Goal: Task Accomplishment & Management: Use online tool/utility

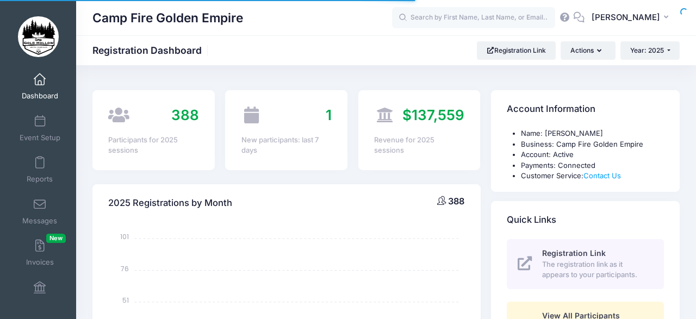
select select
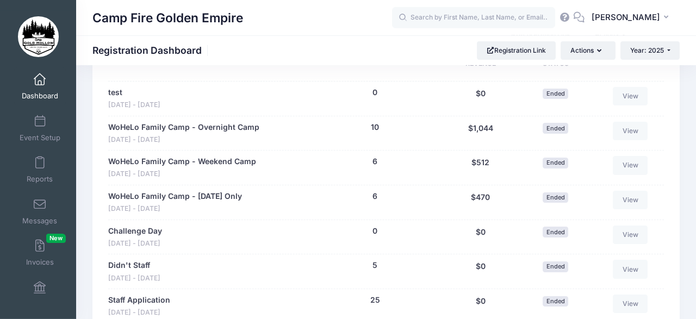
scroll to position [612, 0]
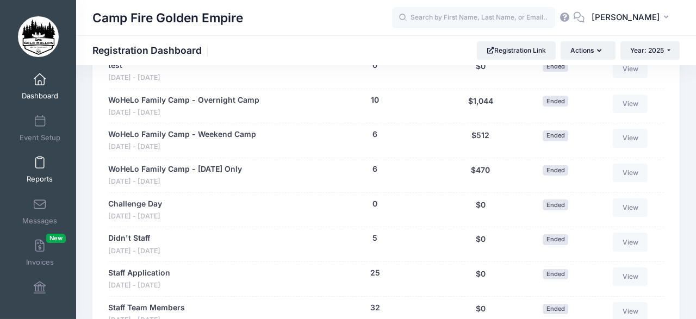
click at [40, 164] on span at bounding box center [40, 163] width 0 height 12
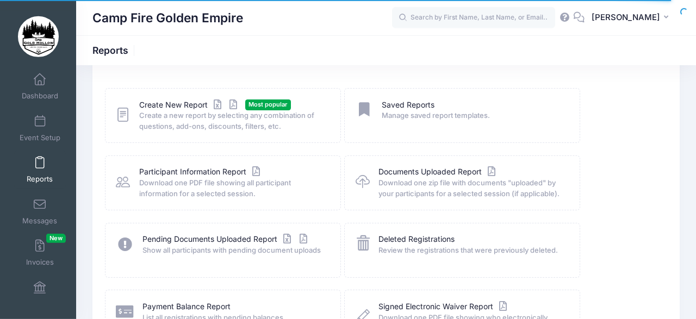
scroll to position [47, 0]
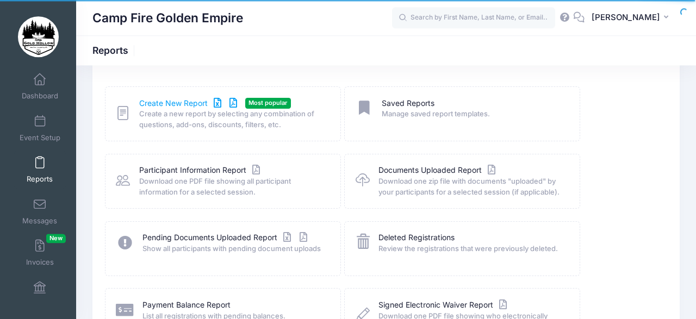
click at [175, 102] on link "Create New Report" at bounding box center [189, 103] width 101 height 11
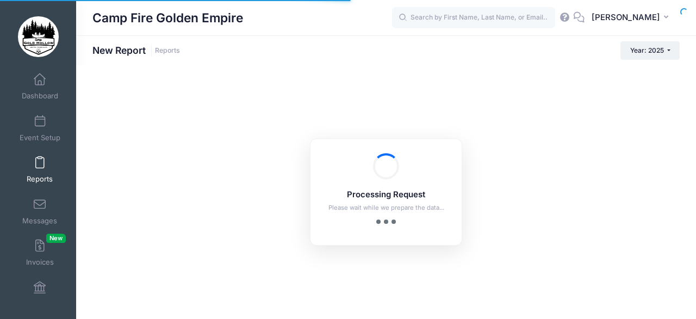
checkbox input "true"
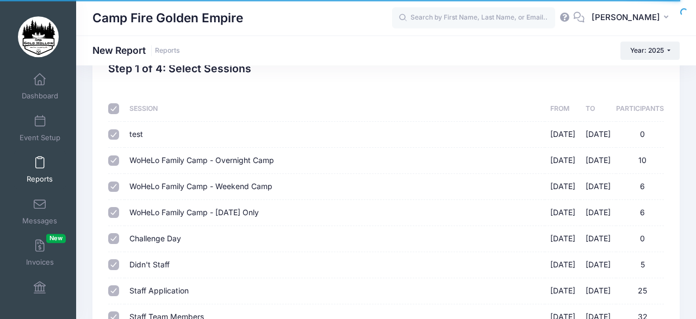
scroll to position [60, 0]
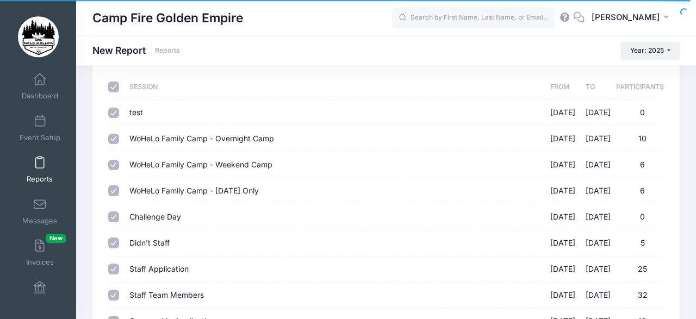
click at [112, 84] on input "checkbox" at bounding box center [113, 87] width 11 height 11
checkbox input "false"
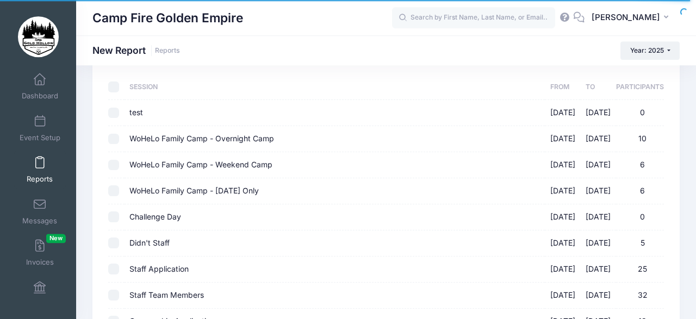
checkbox input "false"
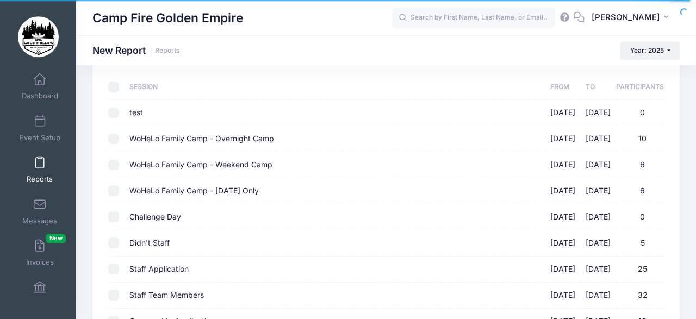
checkbox input "false"
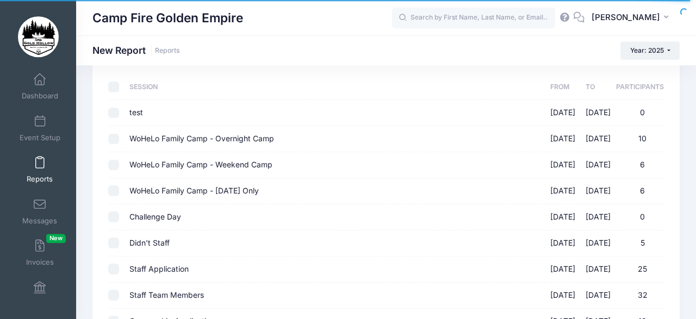
checkbox input "false"
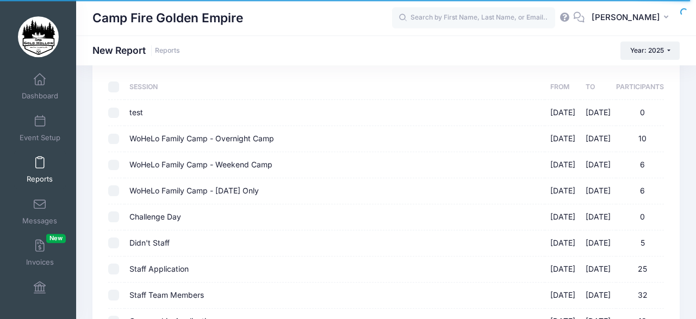
checkbox input "false"
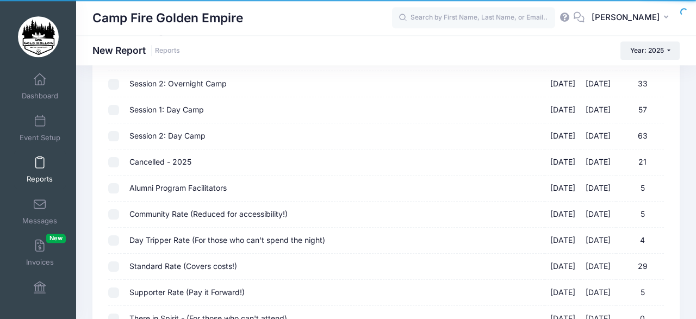
scroll to position [456, 0]
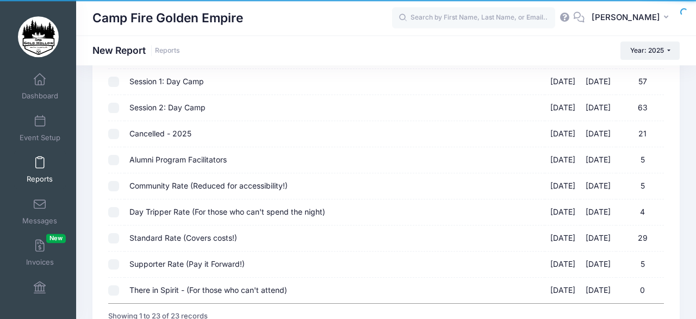
click at [113, 155] on input "Alumni Program Facilitators 09/19/2025 - 09/21/2025 5" at bounding box center [113, 160] width 11 height 11
checkbox input "true"
click at [113, 181] on input "Community Rate (Reduced for accessibility!) 09/19/2025 - 09/21/2025 5" at bounding box center [113, 186] width 11 height 11
checkbox input "true"
click at [115, 207] on input "Day Tripper Rate (For those who can't spend the night) 09/19/2025 - 09/21/2025 4" at bounding box center [113, 212] width 11 height 11
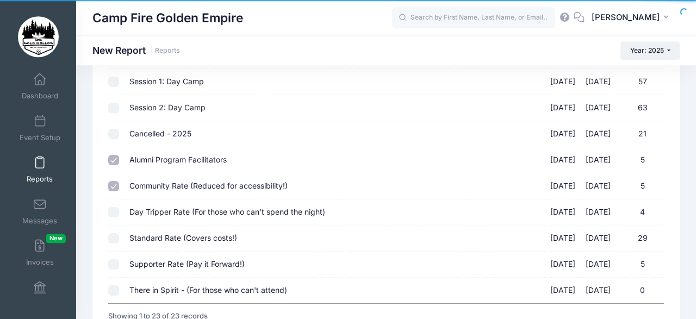
checkbox input "true"
click at [113, 233] on input "Standard Rate (Covers costs!) 09/19/2025 - 09/21/2025 29" at bounding box center [113, 238] width 11 height 11
checkbox input "true"
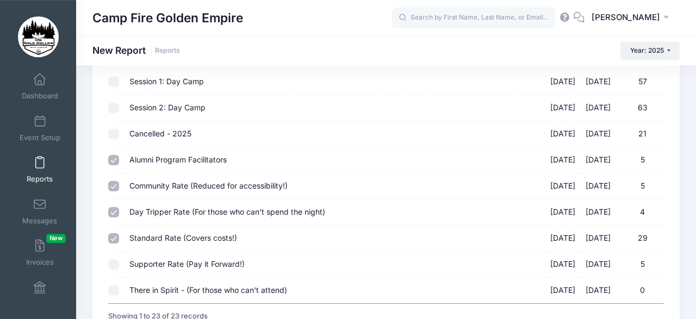
click at [114, 262] on input "Supporter Rate (Pay it Forward!) 09/19/2025 - 09/21/2025 5" at bounding box center [113, 265] width 11 height 11
checkbox input "true"
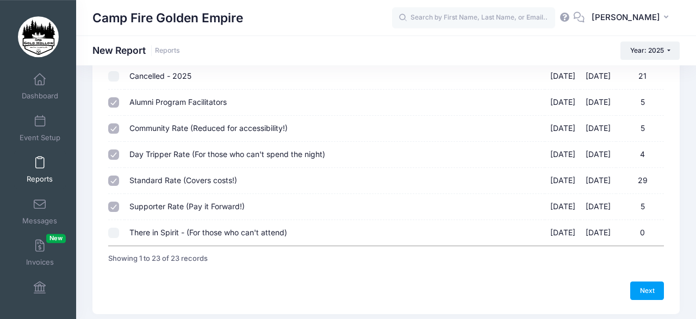
scroll to position [546, 0]
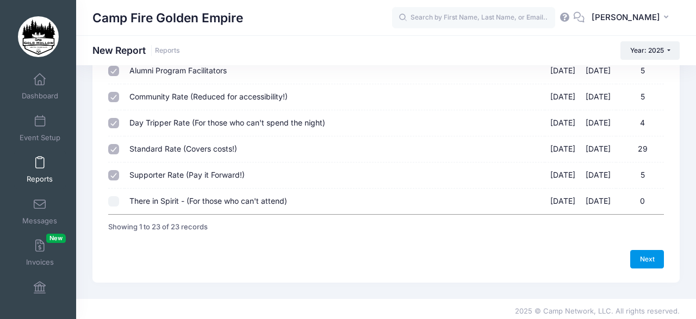
click at [645, 251] on link "Next" at bounding box center [648, 259] width 34 height 18
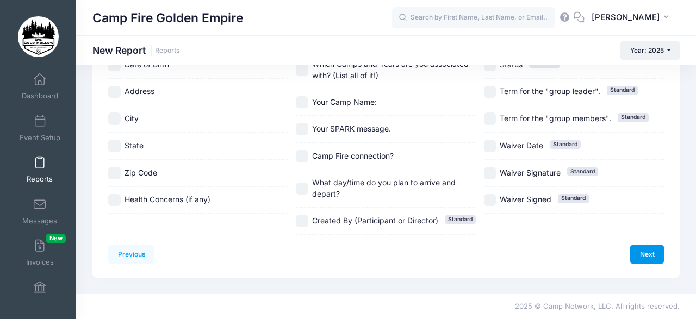
scroll to position [0, 0]
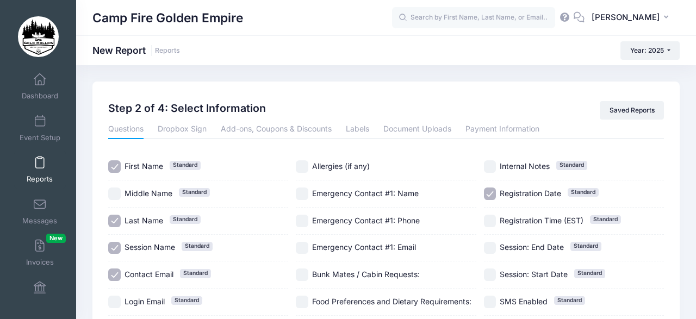
click at [645, 251] on label "Session: End Date Standard" at bounding box center [574, 248] width 180 height 13
checkbox input "true"
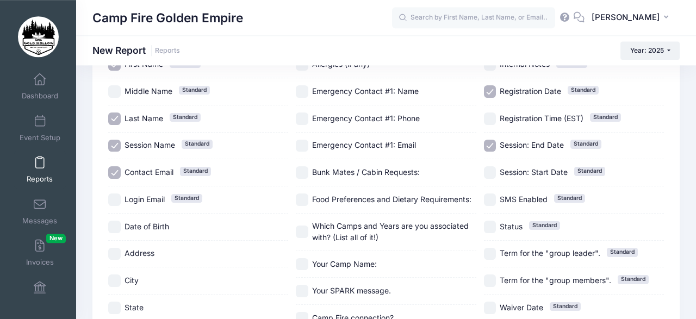
scroll to position [101, 0]
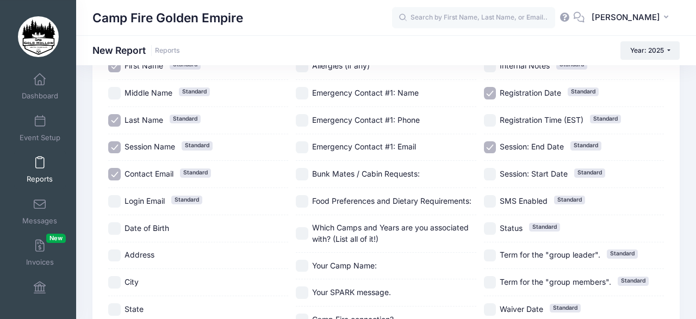
click at [304, 195] on input "Food Preferences and Dietary Requirements:" at bounding box center [302, 201] width 13 height 13
checkbox input "true"
click at [304, 168] on input "Bunk Mates / Cabin Requests:" at bounding box center [302, 174] width 13 height 13
checkbox input "true"
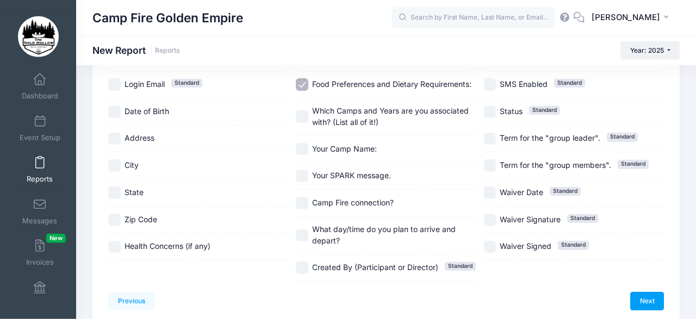
scroll to position [221, 0]
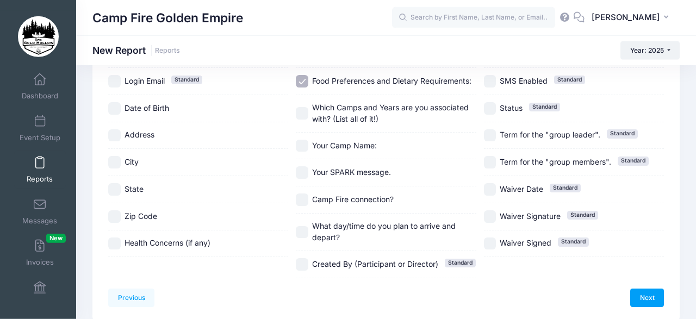
click at [300, 107] on input "Which Camps and Years are you associated with? (List all of it!)" at bounding box center [302, 113] width 13 height 13
checkbox input "true"
click at [304, 226] on input "What day/time do you plan to arrive and depart?" at bounding box center [302, 232] width 13 height 13
checkbox input "true"
click at [116, 239] on input "Health Concerns (if any)" at bounding box center [114, 244] width 13 height 13
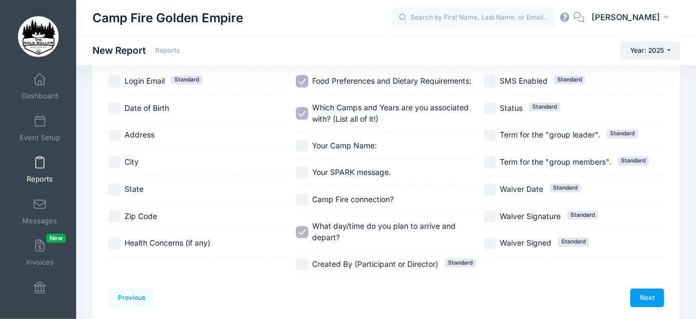
checkbox input "true"
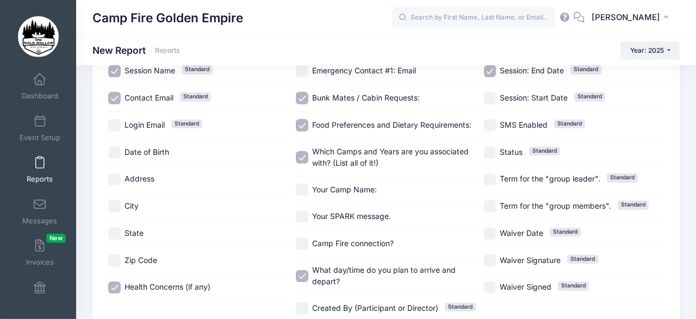
scroll to position [182, 0]
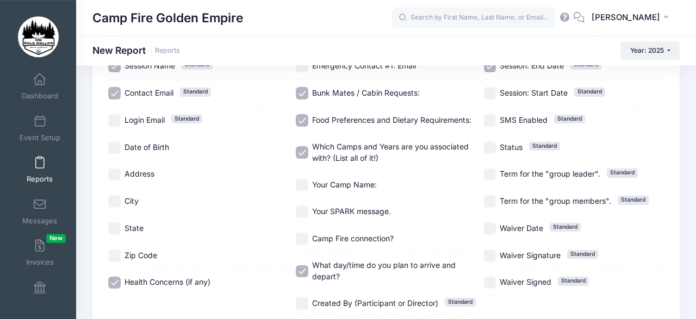
click at [114, 141] on input "Date of Birth" at bounding box center [114, 147] width 13 height 13
checkbox input "true"
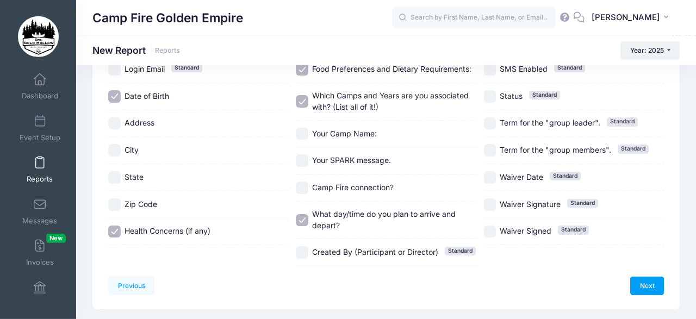
scroll to position [255, 0]
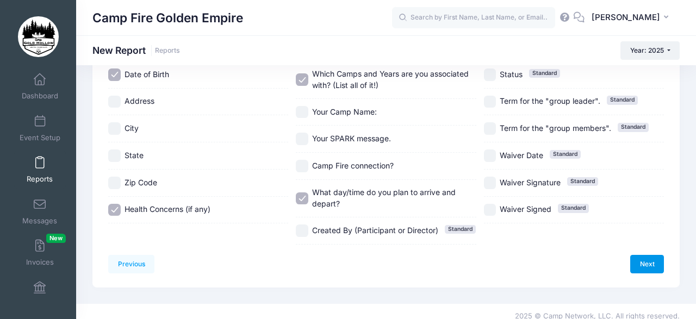
click at [647, 255] on link "Next" at bounding box center [648, 264] width 34 height 18
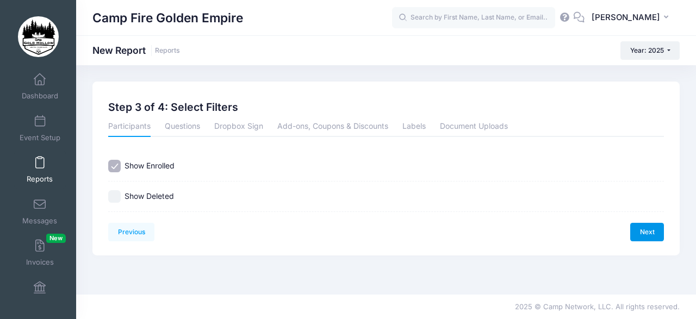
scroll to position [0, 0]
click at [649, 229] on link "Next" at bounding box center [648, 232] width 34 height 18
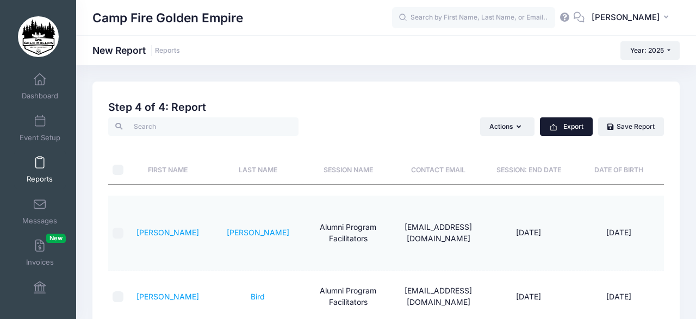
click at [564, 123] on button "Export" at bounding box center [566, 127] width 53 height 18
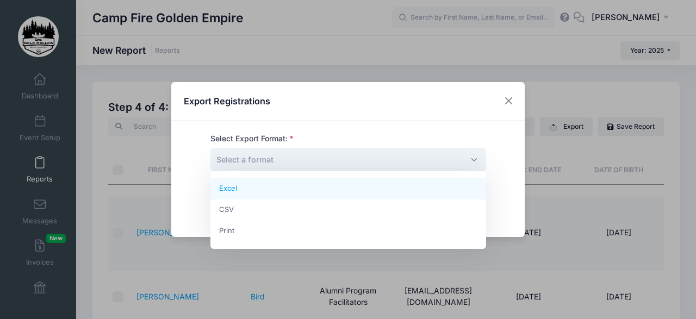
click at [476, 156] on span "Select a format" at bounding box center [349, 159] width 276 height 23
select select "excel"
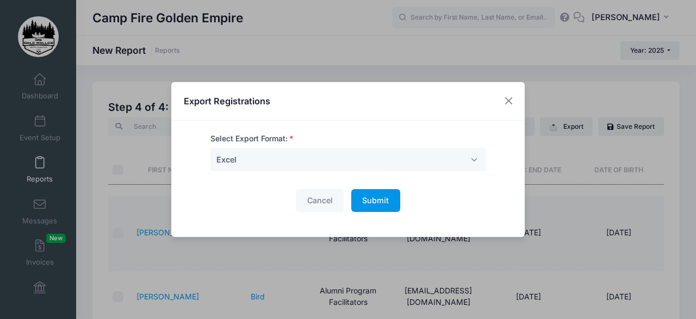
click at [377, 199] on span "Submit" at bounding box center [375, 200] width 27 height 9
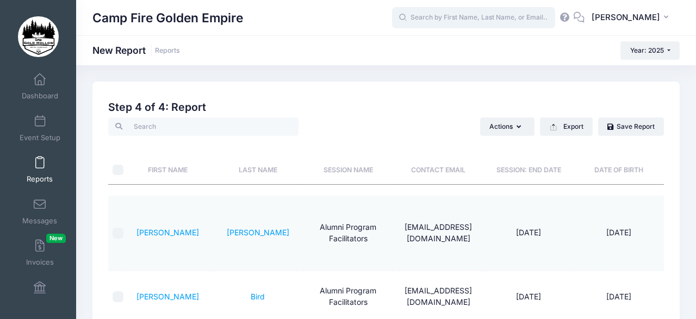
click at [438, 16] on input "text" at bounding box center [473, 18] width 163 height 22
